Goal: Information Seeking & Learning: Find specific page/section

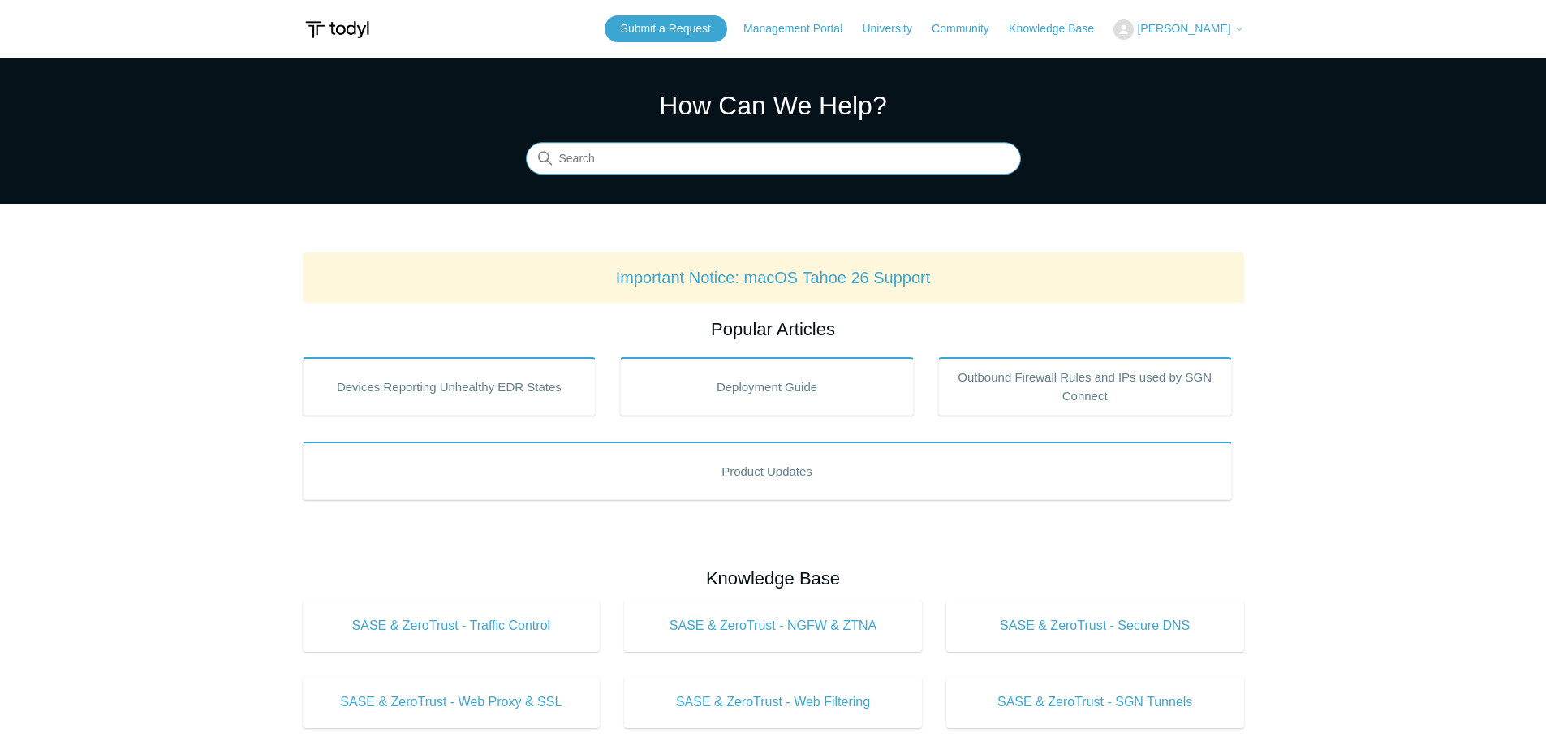
click at [559, 154] on input "Search" at bounding box center [773, 159] width 495 height 32
type input "looking for invoices"
click at [542, 156] on icon at bounding box center [545, 158] width 15 height 15
click at [861, 160] on input "looking for invoices" at bounding box center [773, 159] width 495 height 32
click at [980, 26] on link "Community" at bounding box center [969, 28] width 74 height 17
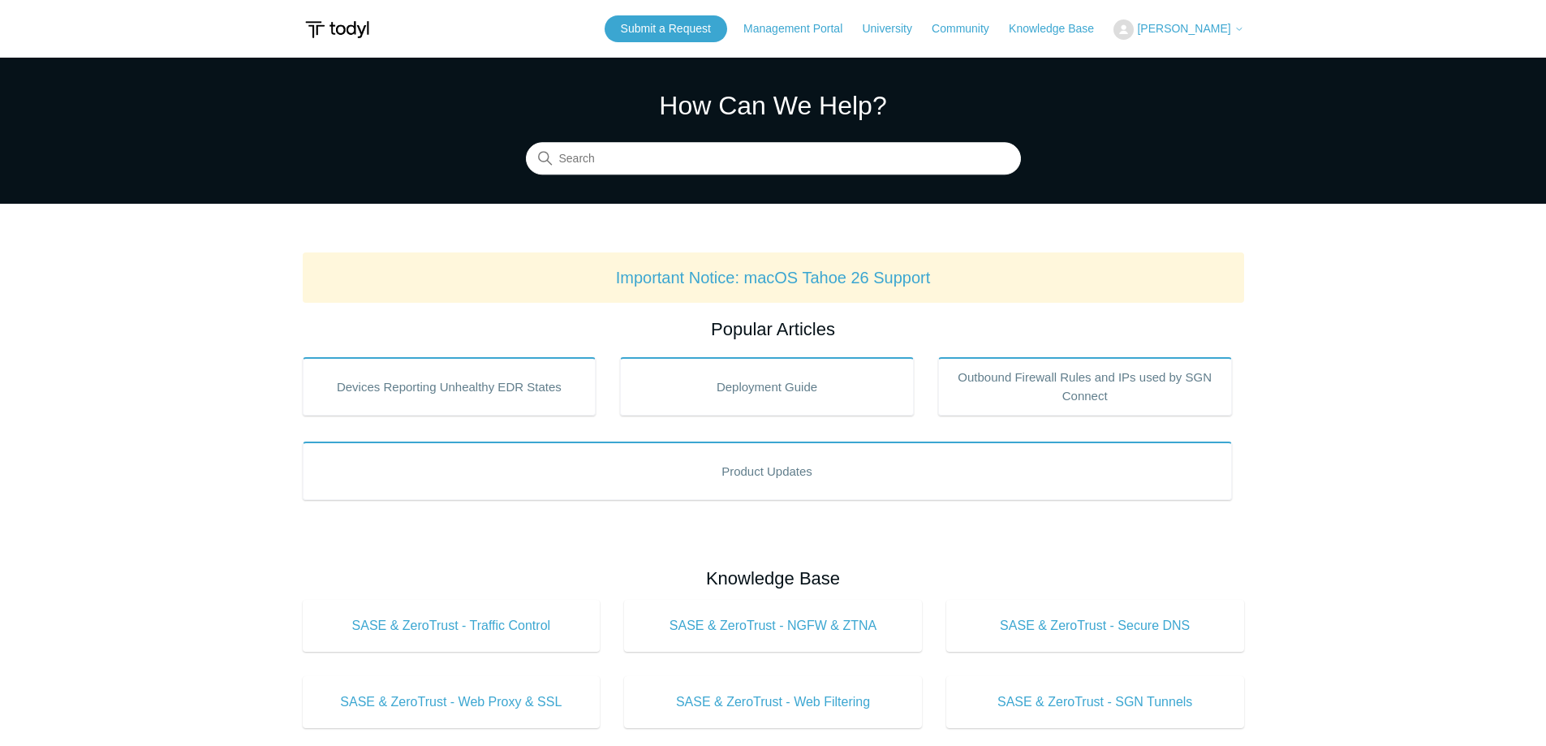
click at [345, 25] on img at bounding box center [337, 30] width 69 height 30
click at [1196, 28] on span "[PERSON_NAME]" at bounding box center [1183, 28] width 93 height 13
click at [1050, 31] on link "Knowledge Base" at bounding box center [1059, 28] width 101 height 17
